Goal: Information Seeking & Learning: Understand process/instructions

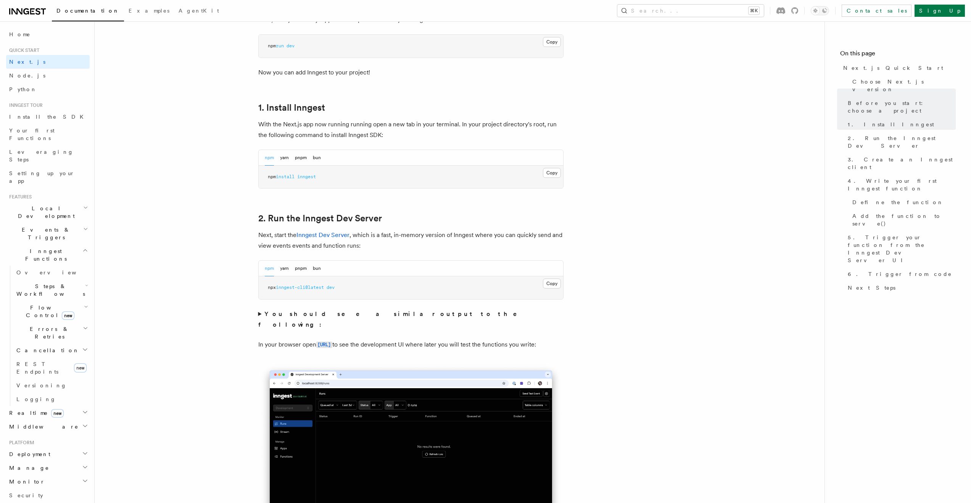
scroll to position [358, 0]
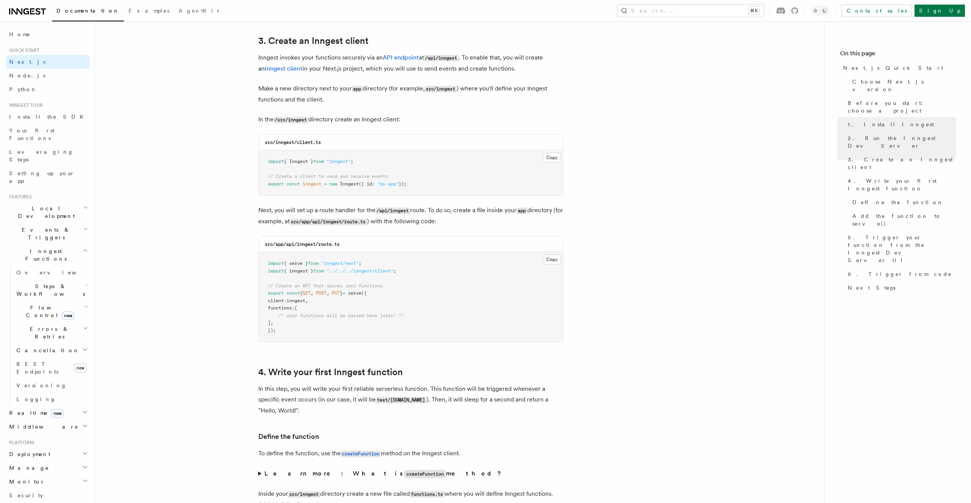
scroll to position [901, 0]
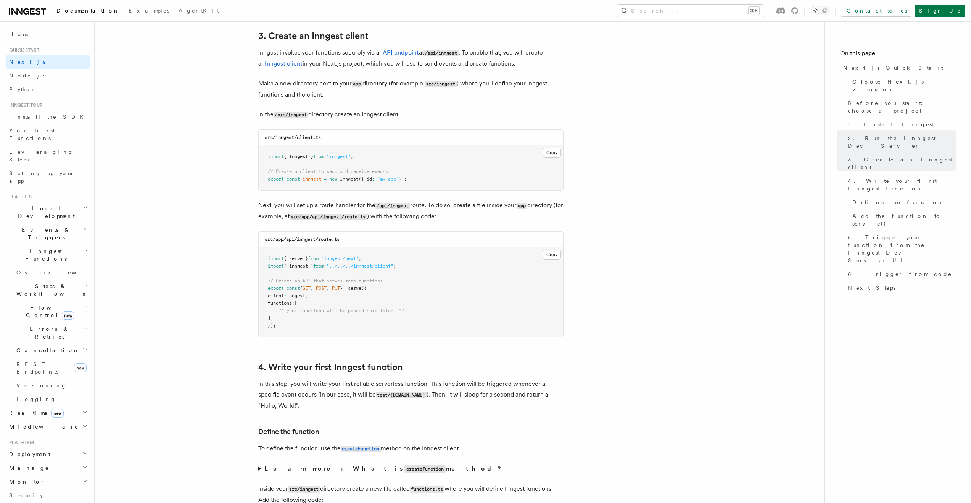
click at [353, 180] on span "Inngest" at bounding box center [349, 178] width 19 height 5
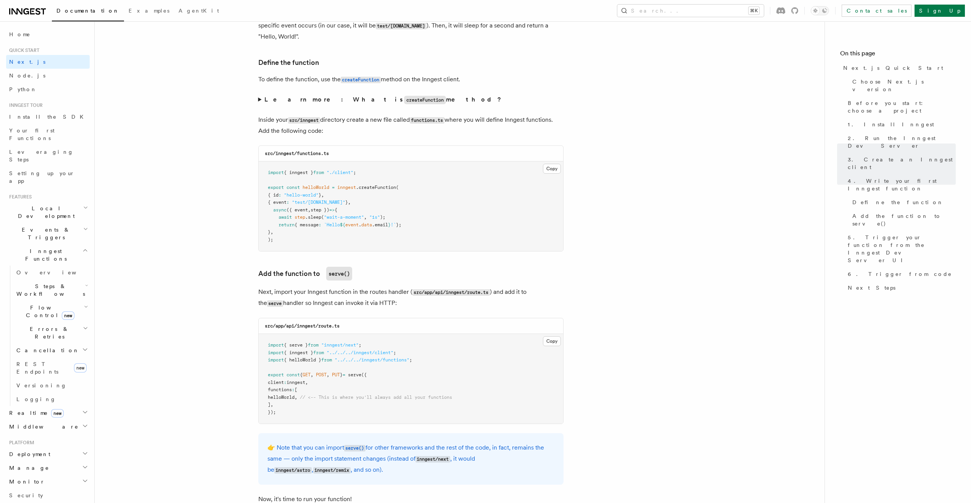
scroll to position [1274, 0]
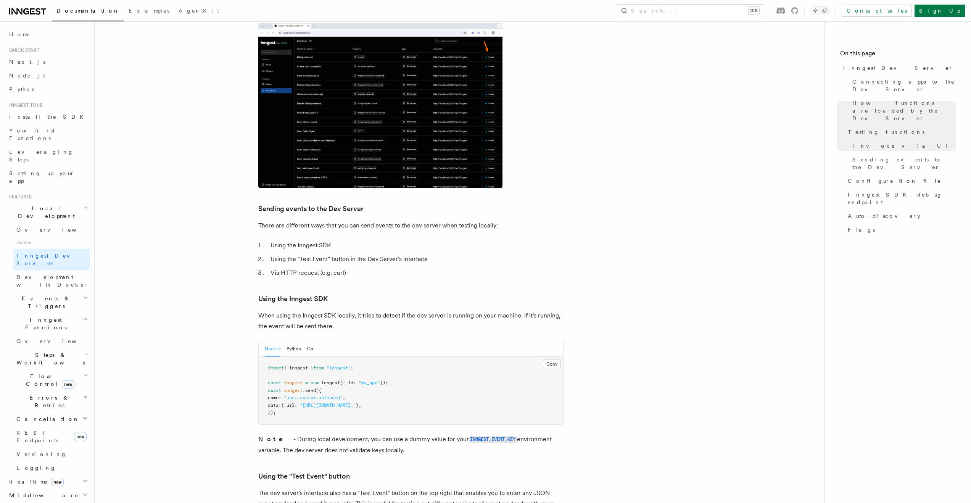
scroll to position [1193, 0]
